Goal: Information Seeking & Learning: Learn about a topic

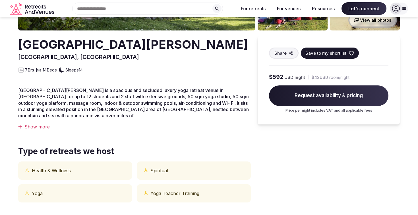
scroll to position [8, 0]
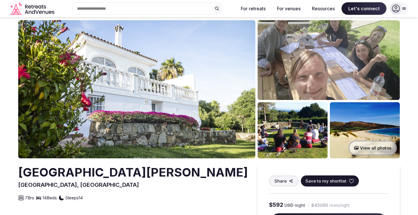
click at [179, 95] on img at bounding box center [136, 89] width 237 height 138
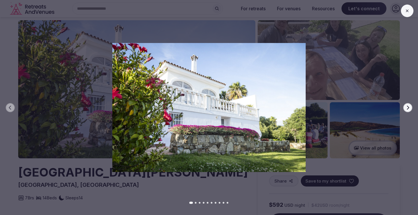
click at [409, 108] on icon "button" at bounding box center [407, 107] width 5 height 5
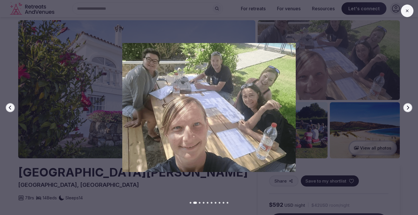
click at [409, 108] on icon "button" at bounding box center [407, 107] width 5 height 5
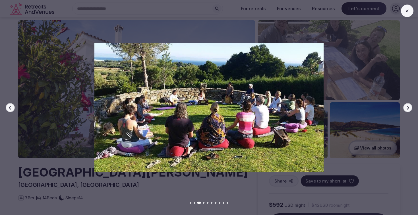
click at [409, 108] on icon "button" at bounding box center [407, 107] width 5 height 5
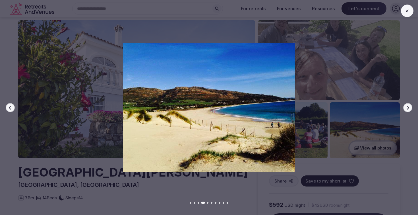
click at [409, 108] on icon "button" at bounding box center [407, 107] width 5 height 5
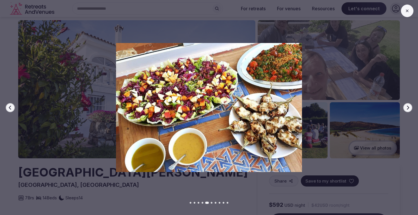
click at [409, 108] on icon "button" at bounding box center [407, 107] width 5 height 5
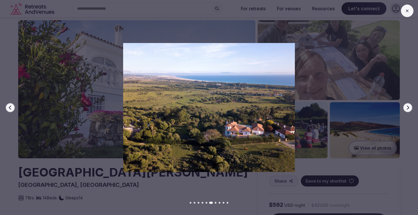
click at [409, 108] on icon "button" at bounding box center [407, 107] width 5 height 5
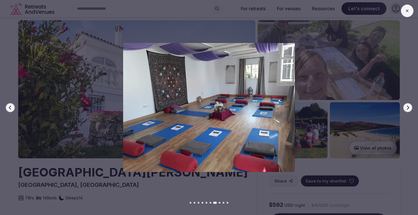
click at [409, 108] on icon "button" at bounding box center [407, 107] width 5 height 5
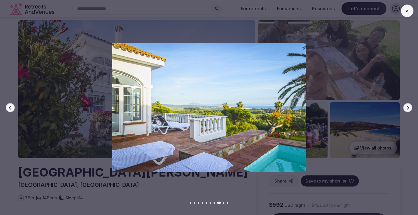
click at [409, 108] on icon "button" at bounding box center [407, 107] width 5 height 5
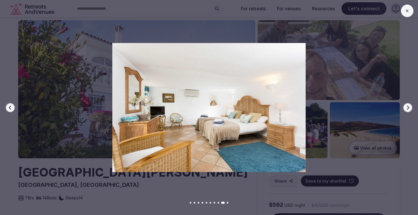
click at [409, 108] on icon "button" at bounding box center [407, 107] width 5 height 5
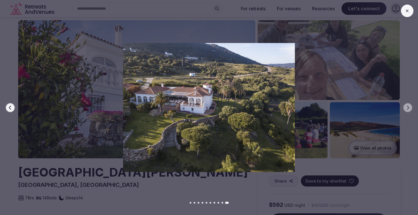
click at [410, 14] on button at bounding box center [407, 11] width 13 height 13
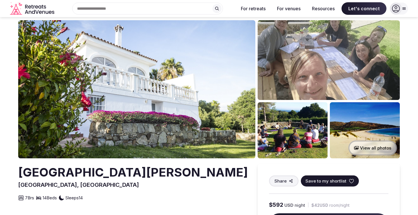
click at [330, 82] on img at bounding box center [329, 60] width 142 height 80
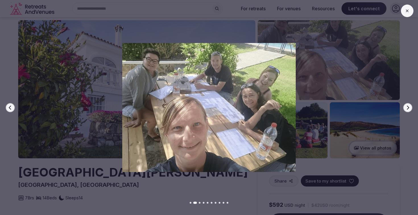
click at [407, 9] on icon at bounding box center [407, 11] width 5 height 5
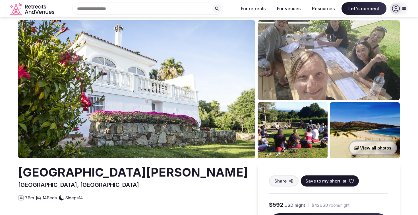
scroll to position [0, 0]
